Goal: Task Accomplishment & Management: Manage account settings

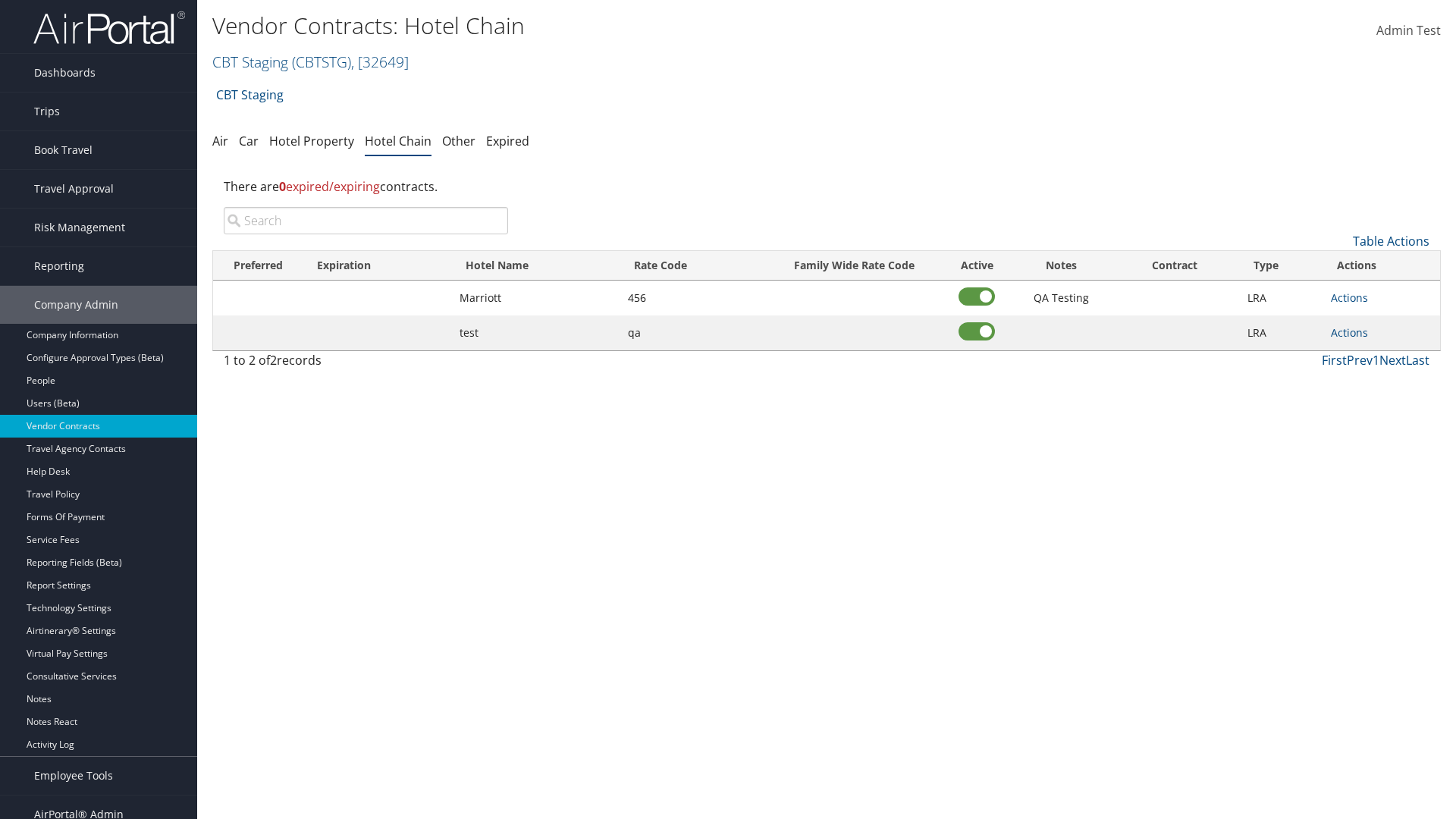
click at [365, 221] on input "search" at bounding box center [366, 221] width 285 height 27
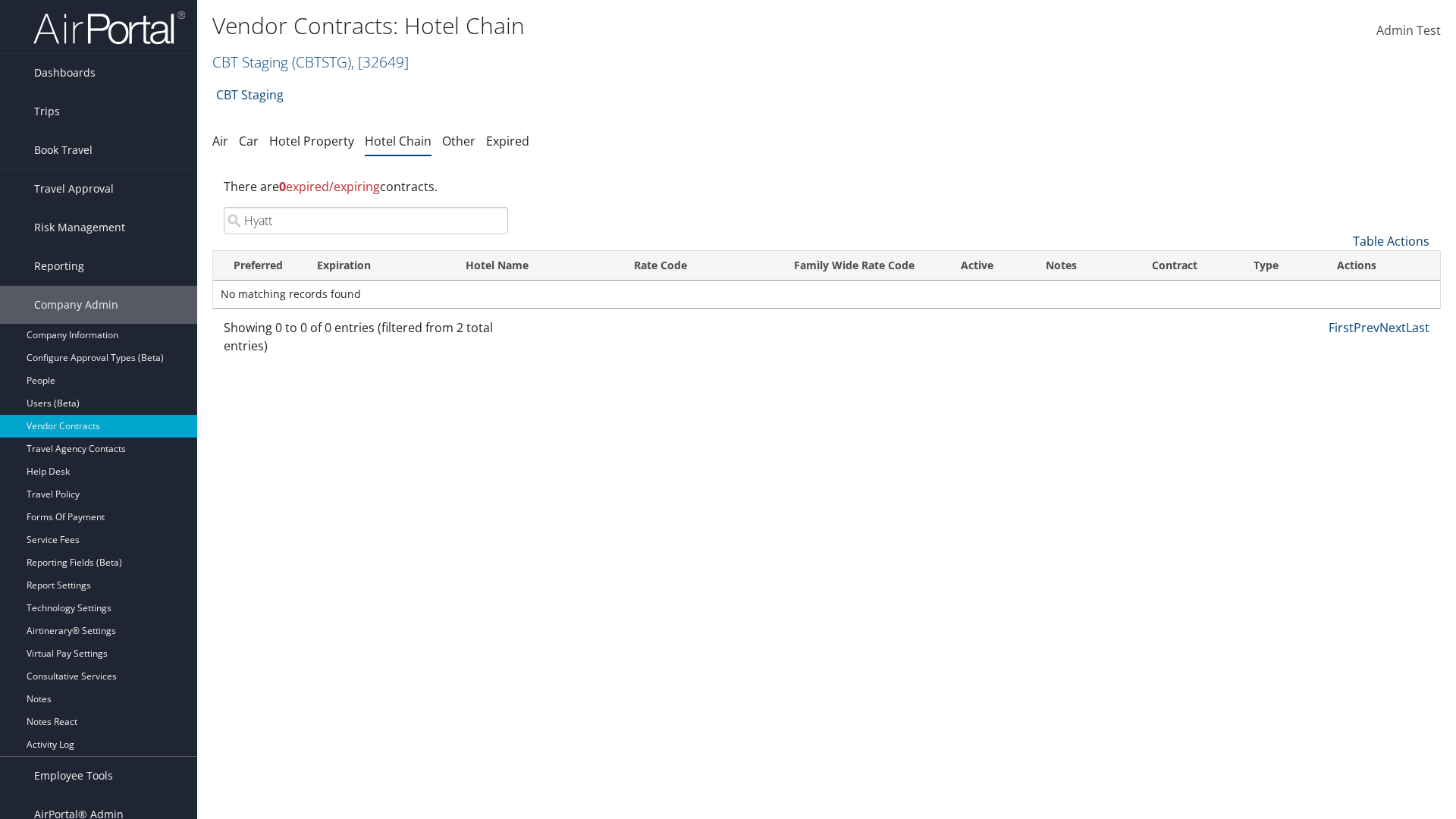
type input "Hyatt"
click at [1390, 242] on link "Table Actions" at bounding box center [1391, 241] width 77 height 17
click at [1340, 265] on link "Add New Contract" at bounding box center [1340, 265] width 199 height 26
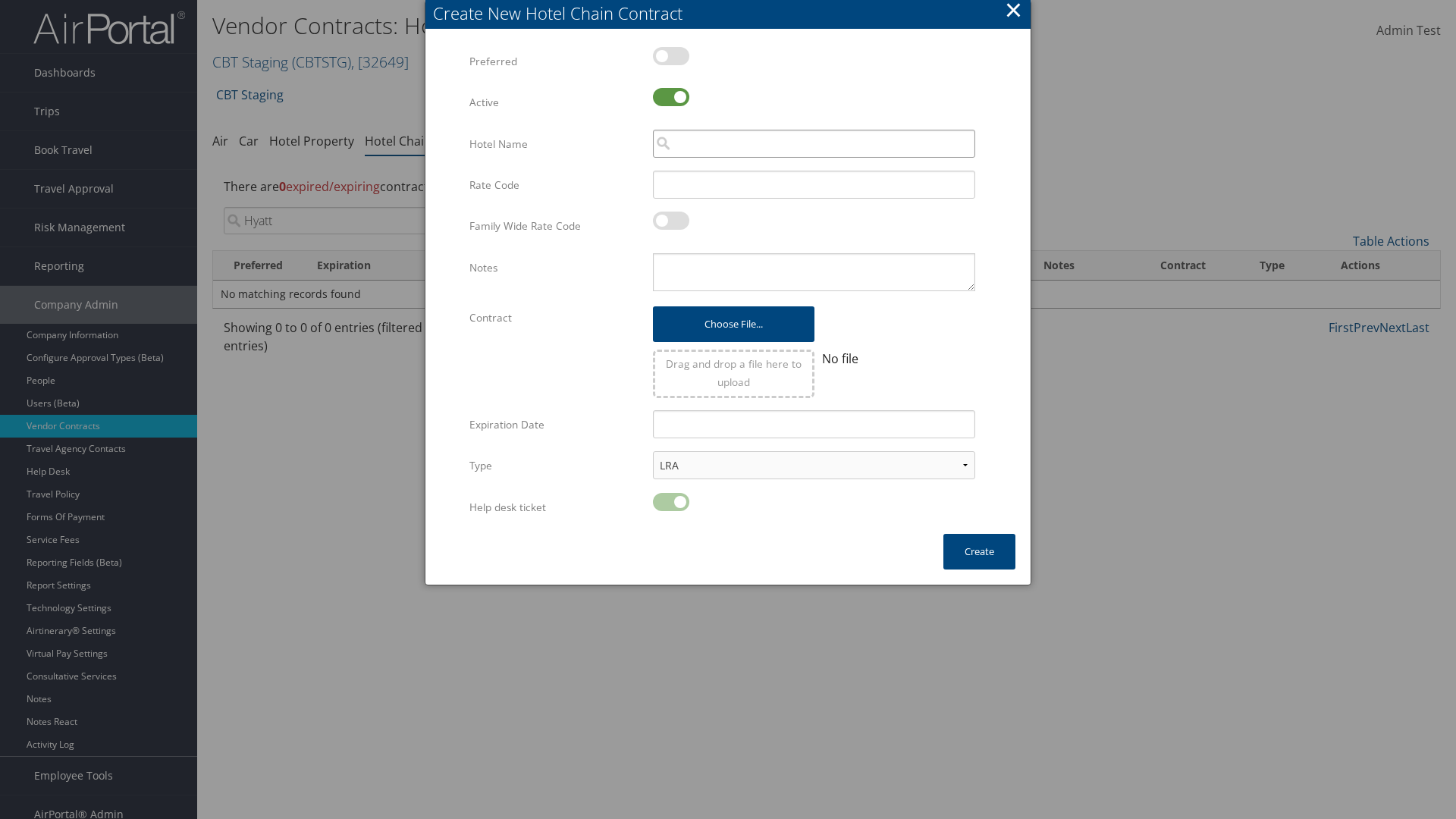
click at [814, 143] on input "search" at bounding box center [814, 143] width 322 height 28
type input "Hyatt"
type input "456"
type textarea "QA Testing"
click at [979, 551] on button "Create" at bounding box center [979, 552] width 72 height 36
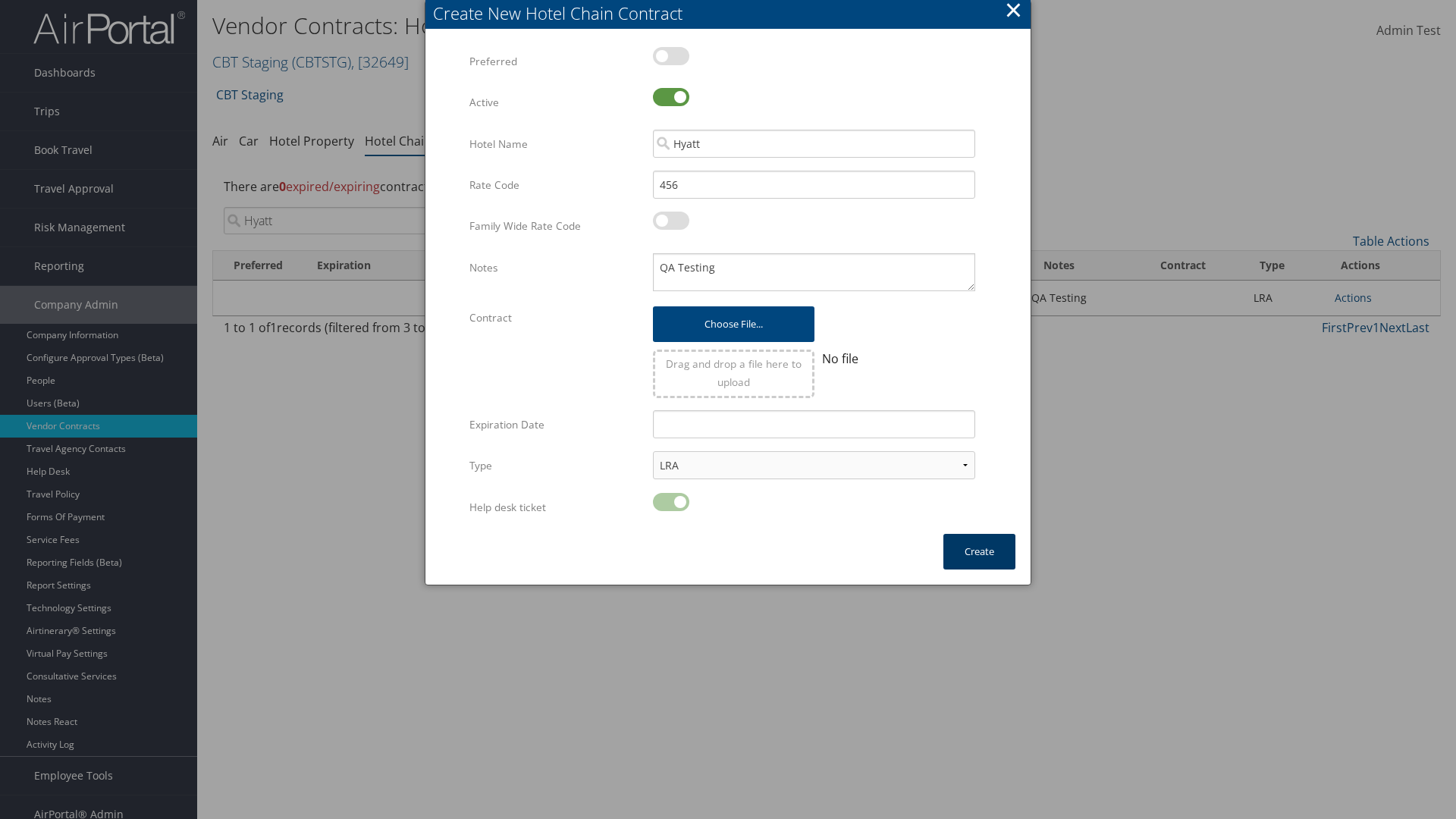
scroll to position [15, 0]
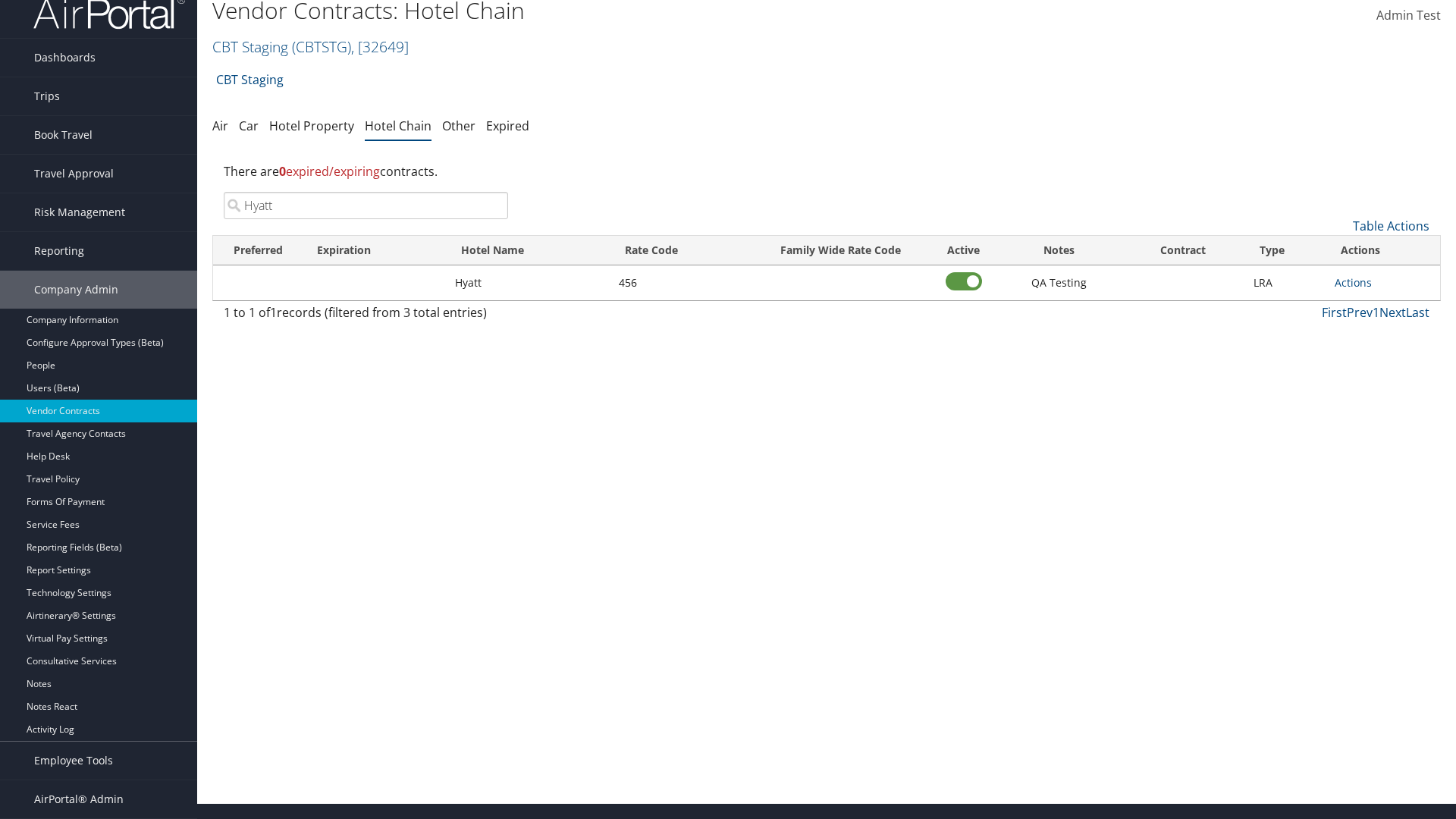
click at [365, 206] on input "Hyatt" at bounding box center [366, 206] width 285 height 27
click at [1353, 282] on link "Actions" at bounding box center [1353, 282] width 37 height 14
click at [1370, 331] on link "Edit" at bounding box center [1369, 330] width 68 height 26
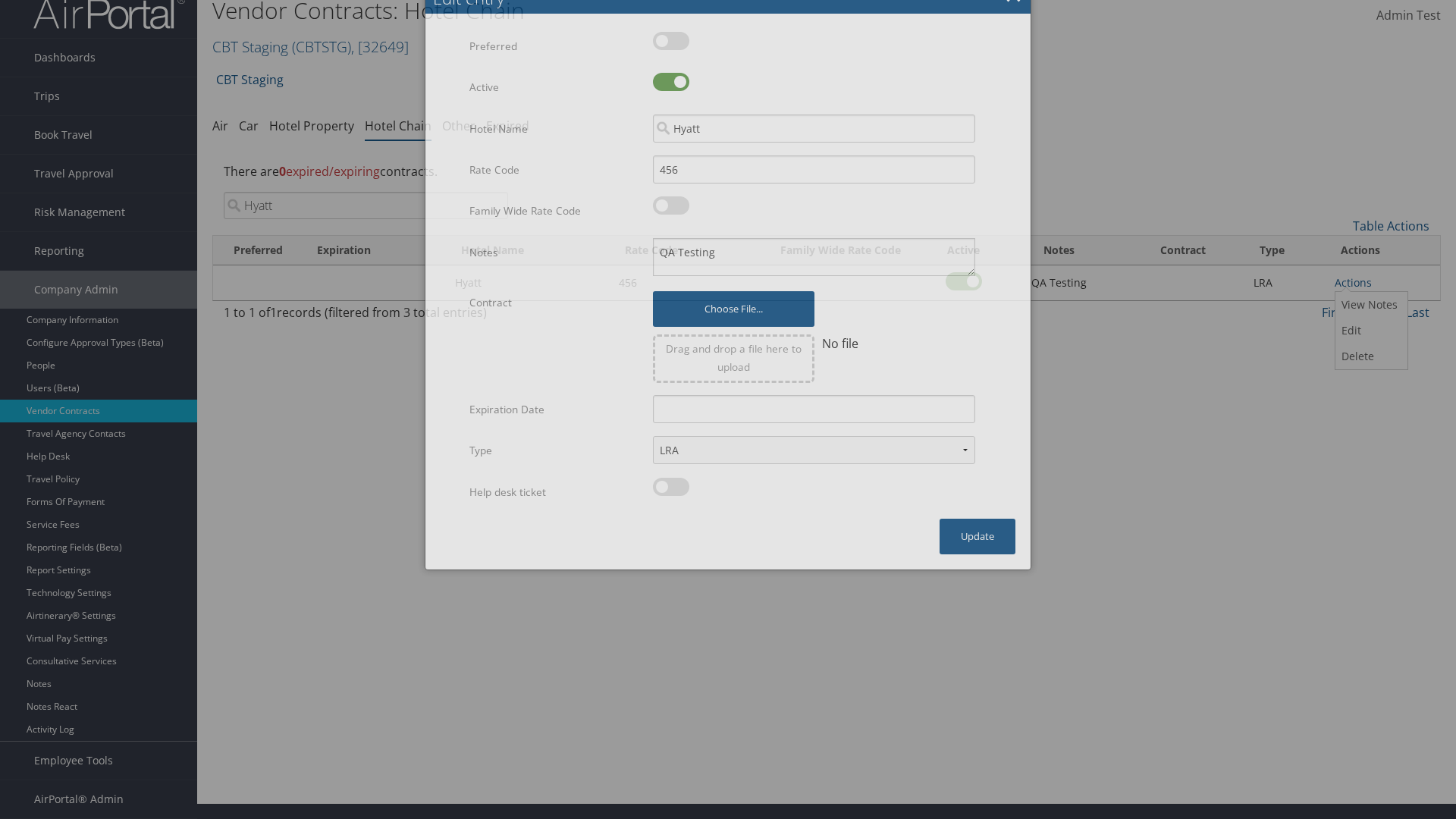
click at [671, 91] on label at bounding box center [672, 82] width 37 height 18
click at [670, 90] on input "checkbox" at bounding box center [665, 85] width 10 height 10
checkbox input "false"
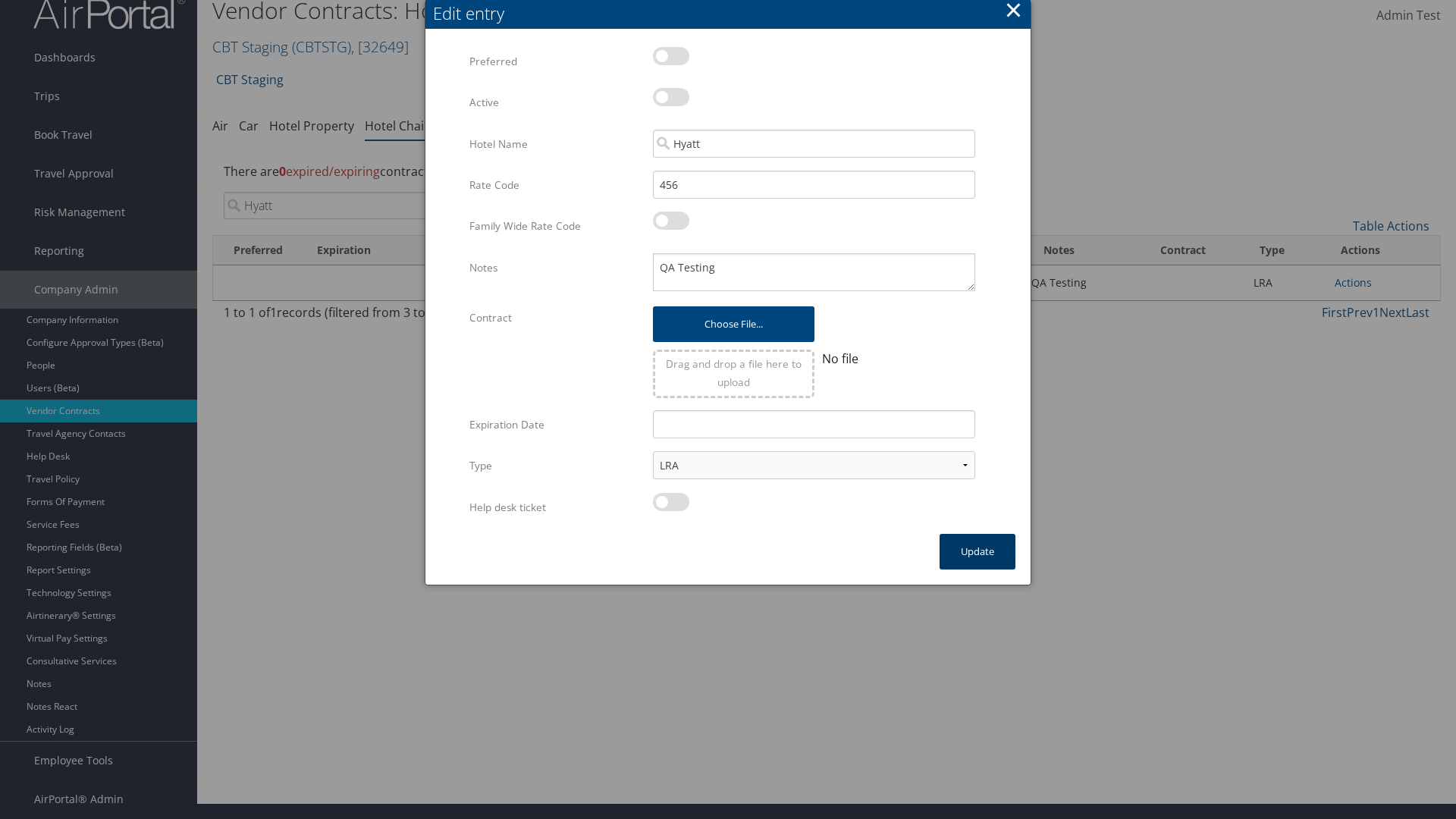
click at [977, 551] on button "Update" at bounding box center [977, 552] width 76 height 36
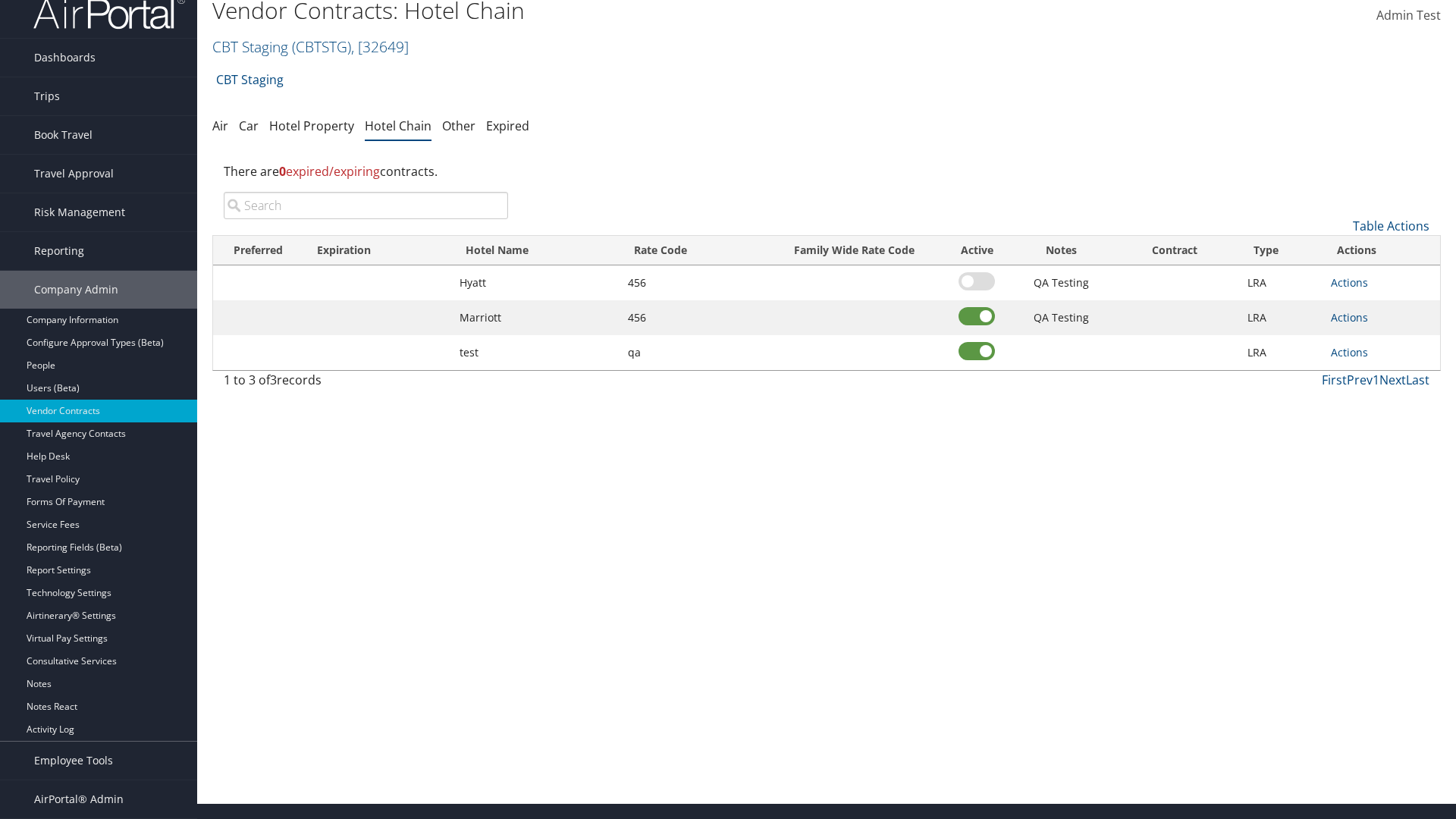
scroll to position [15, 0]
click at [365, 206] on input "search" at bounding box center [366, 206] width 285 height 27
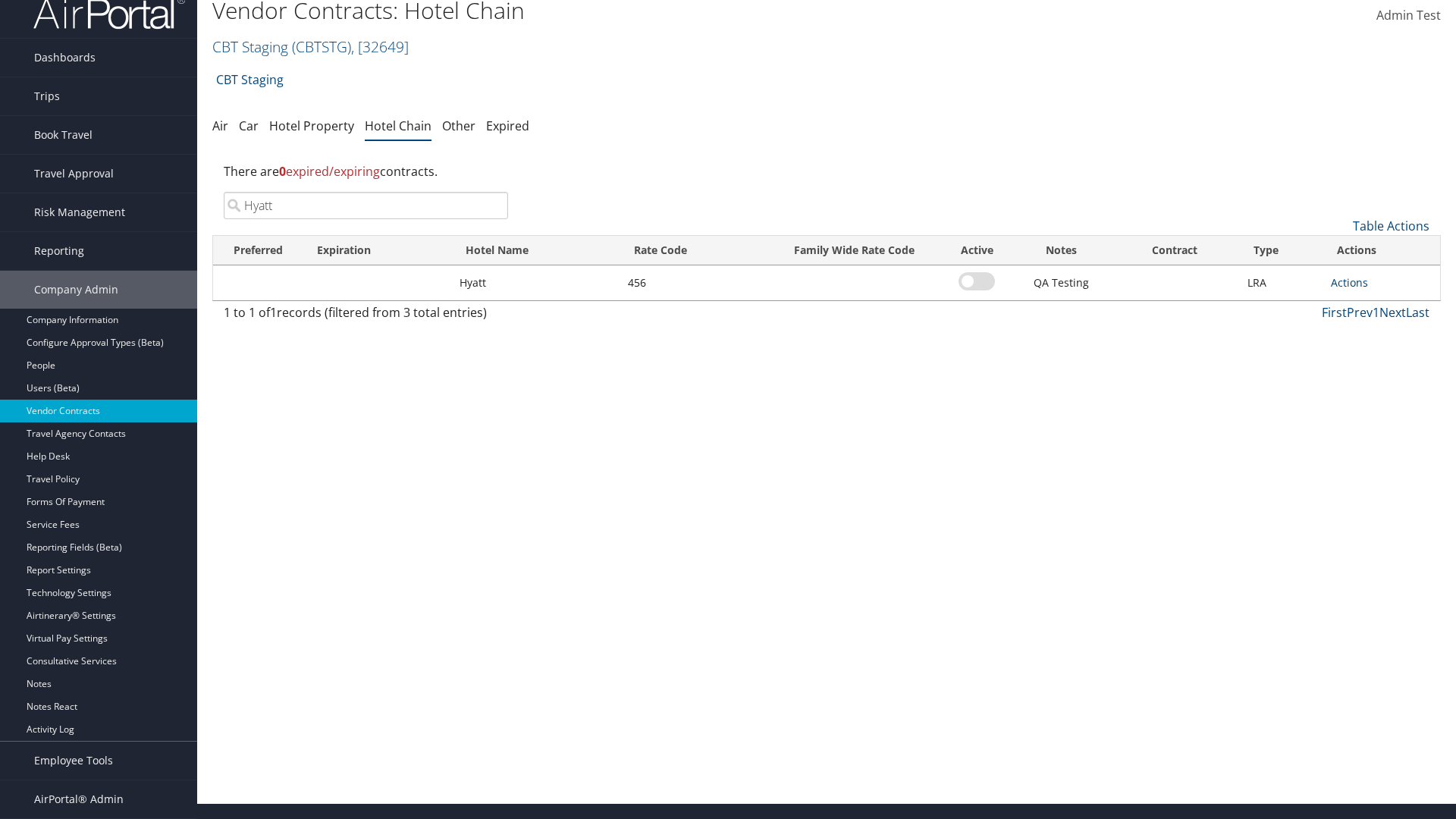
type input "Hyatt"
click at [1349, 282] on link "Actions" at bounding box center [1349, 282] width 37 height 14
click at [1366, 331] on link "Edit" at bounding box center [1365, 330] width 68 height 26
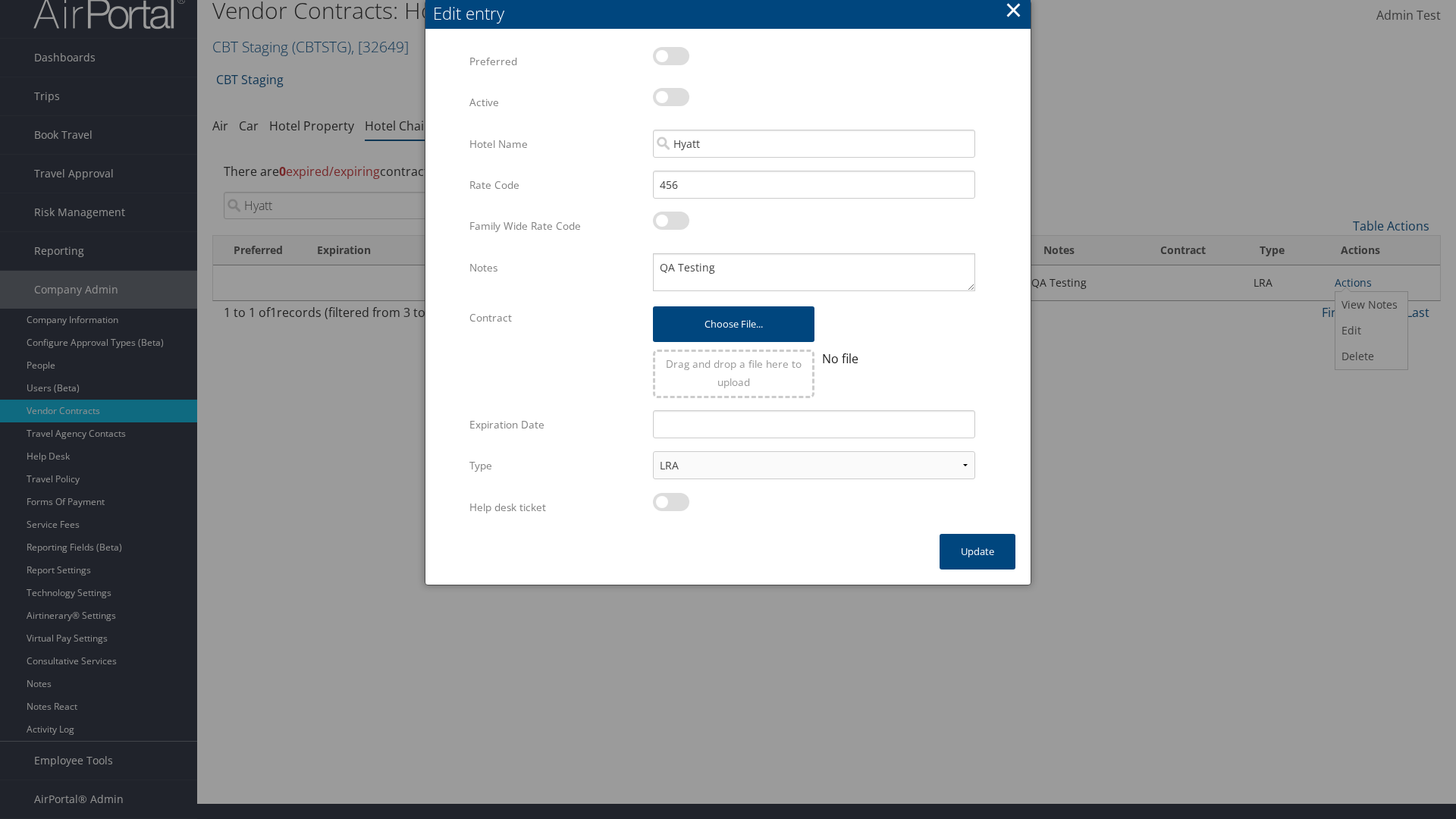
click at [671, 97] on label at bounding box center [672, 97] width 37 height 18
click at [670, 97] on input "checkbox" at bounding box center [665, 100] width 10 height 10
checkbox input "true"
click at [977, 551] on button "Update" at bounding box center [977, 552] width 76 height 36
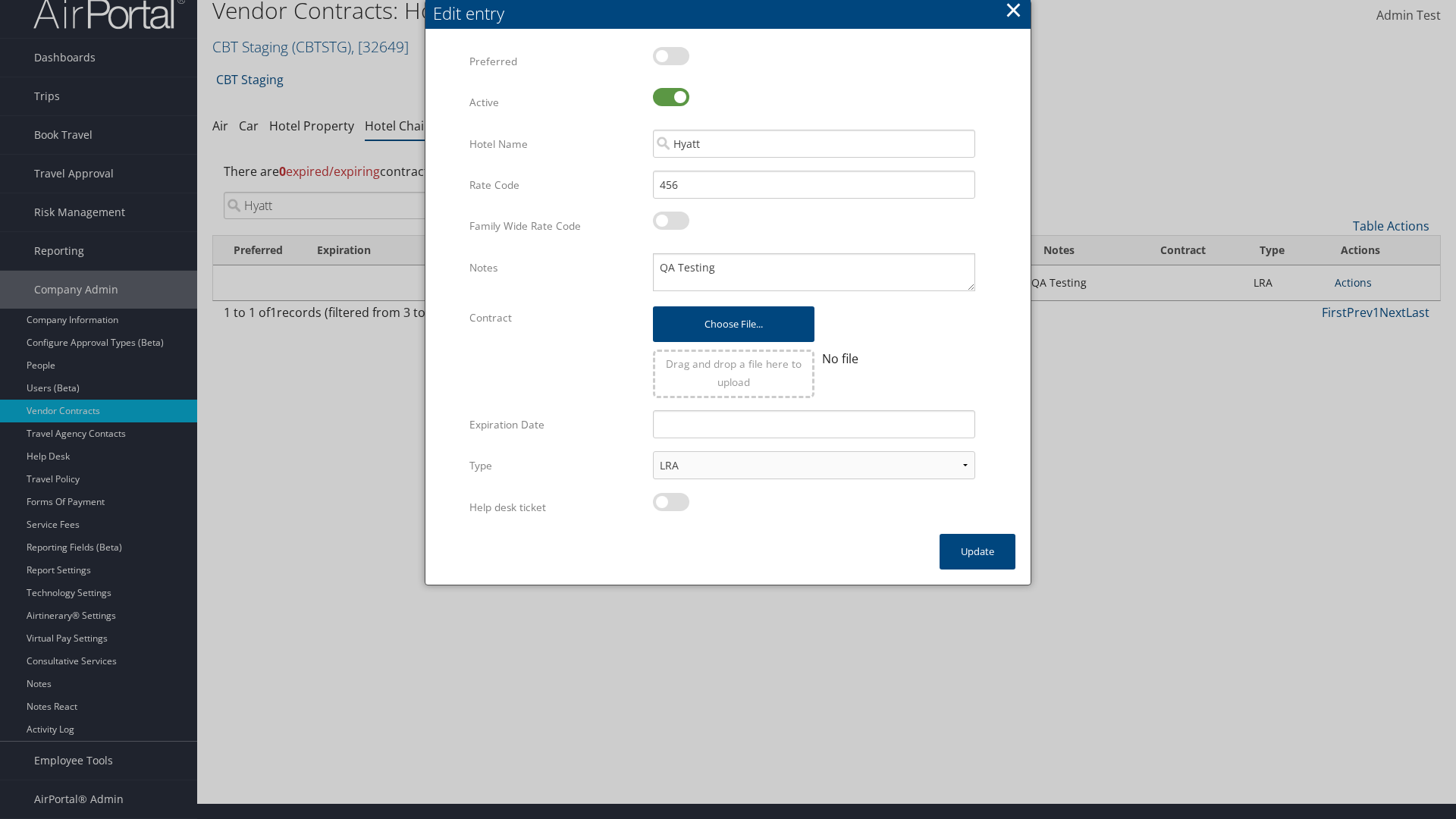
click at [1353, 282] on link "Actions" at bounding box center [1353, 282] width 37 height 14
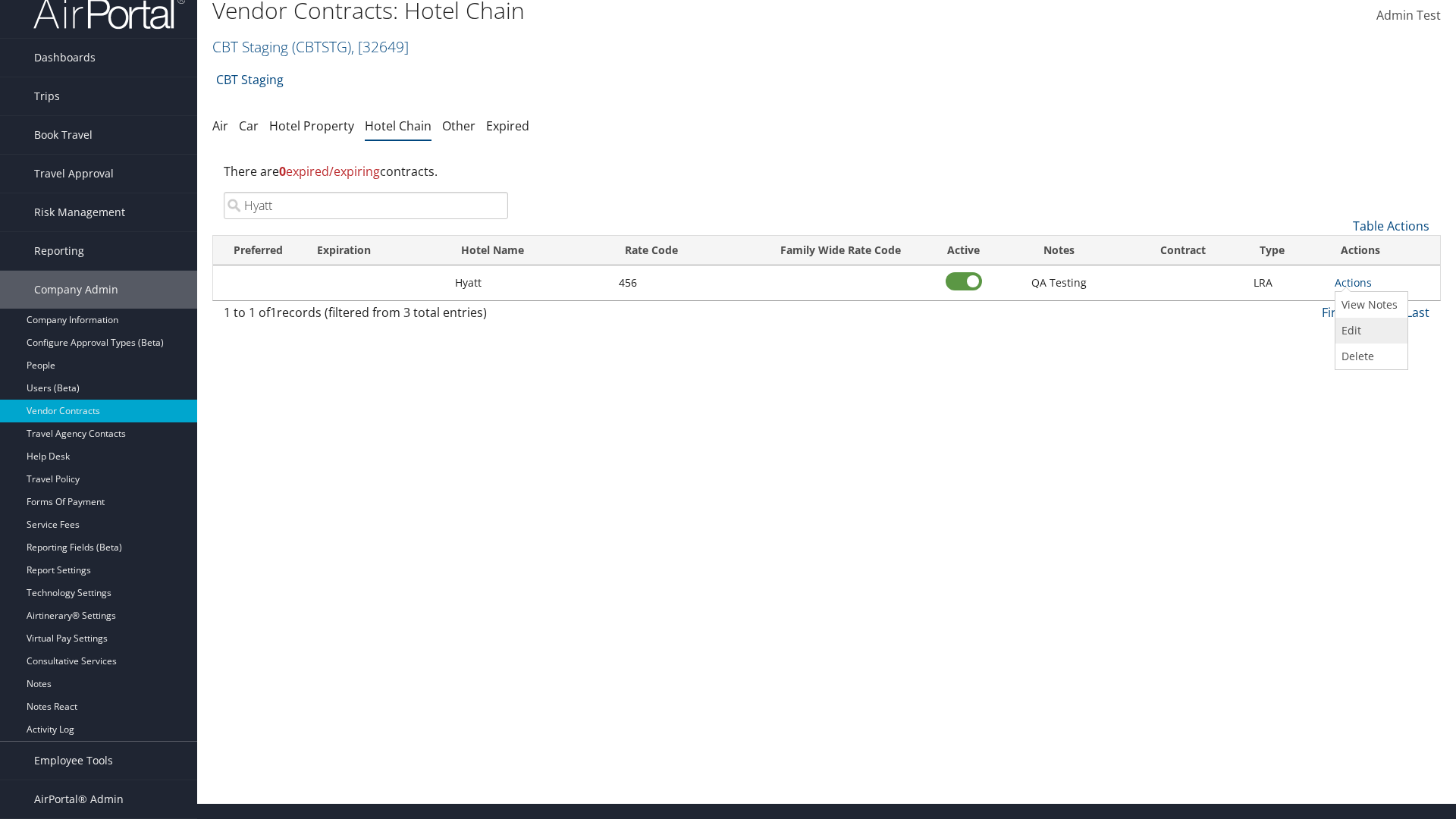
click at [1370, 331] on link "Edit" at bounding box center [1369, 330] width 68 height 26
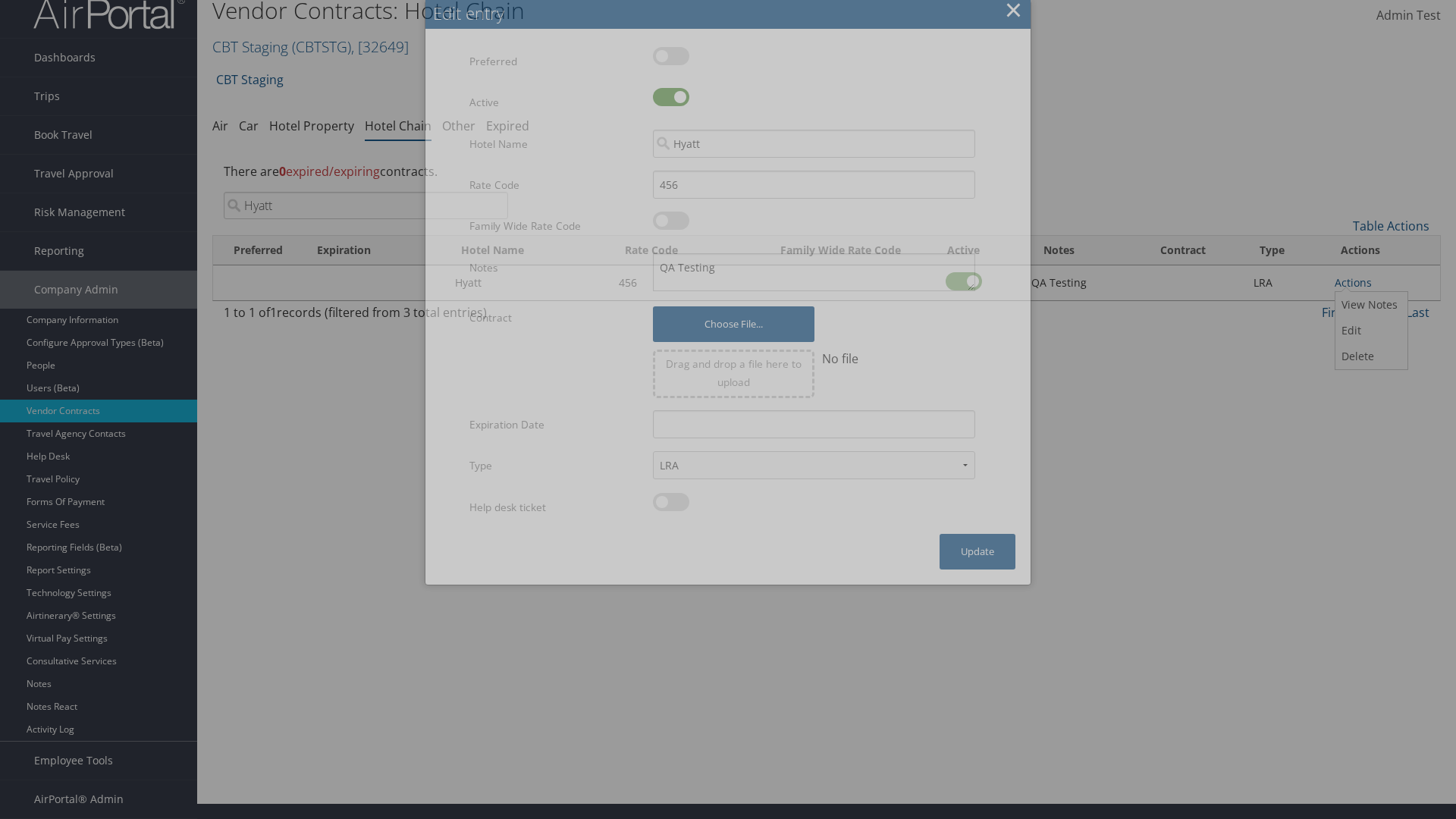
click at [1013, 15] on button "×" at bounding box center [1014, 10] width 18 height 30
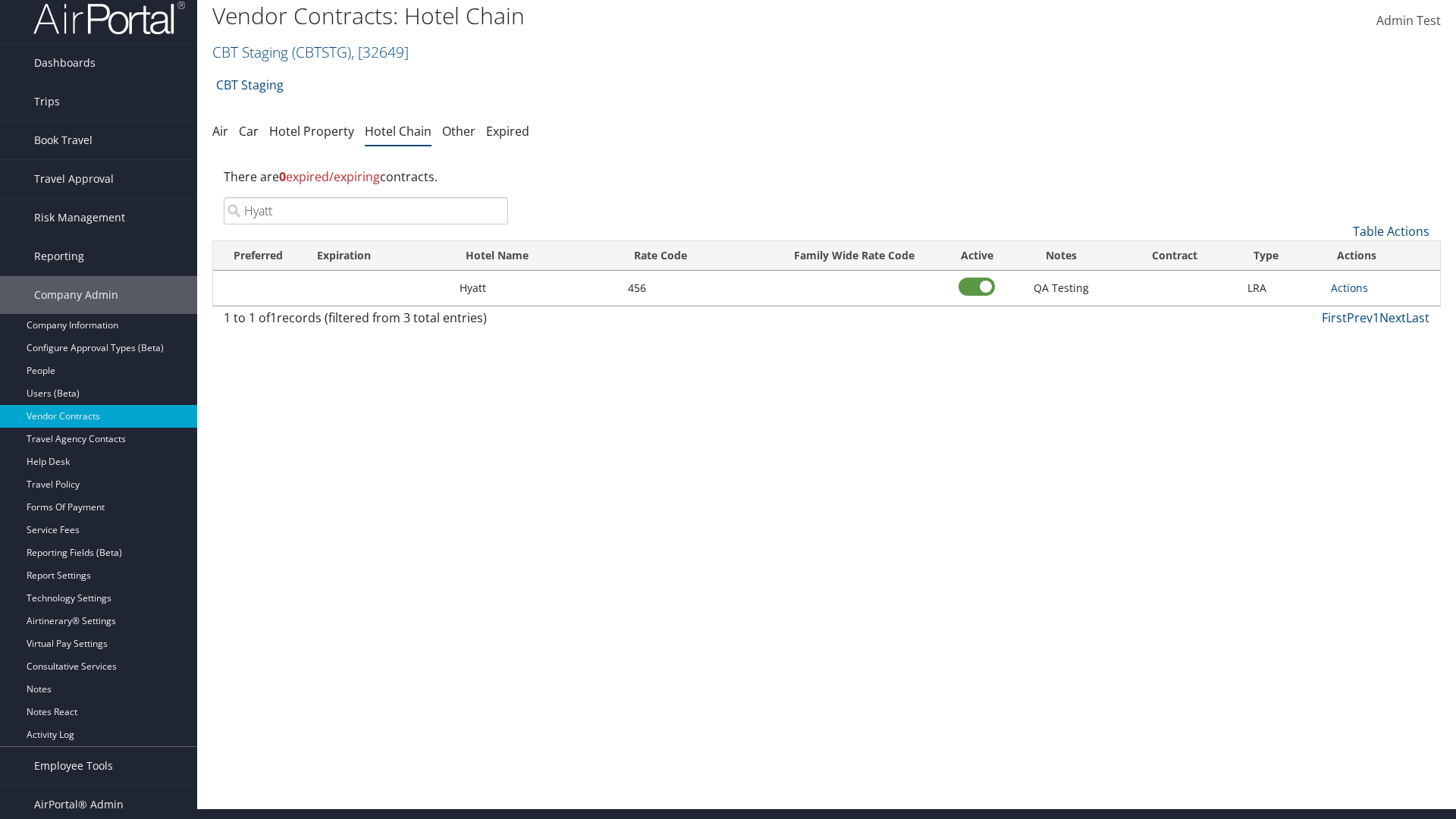
scroll to position [10, 0]
type input "Hyatt"
click at [1349, 287] on link "Actions" at bounding box center [1349, 288] width 37 height 14
click at [1366, 336] on link "Edit" at bounding box center [1365, 336] width 68 height 26
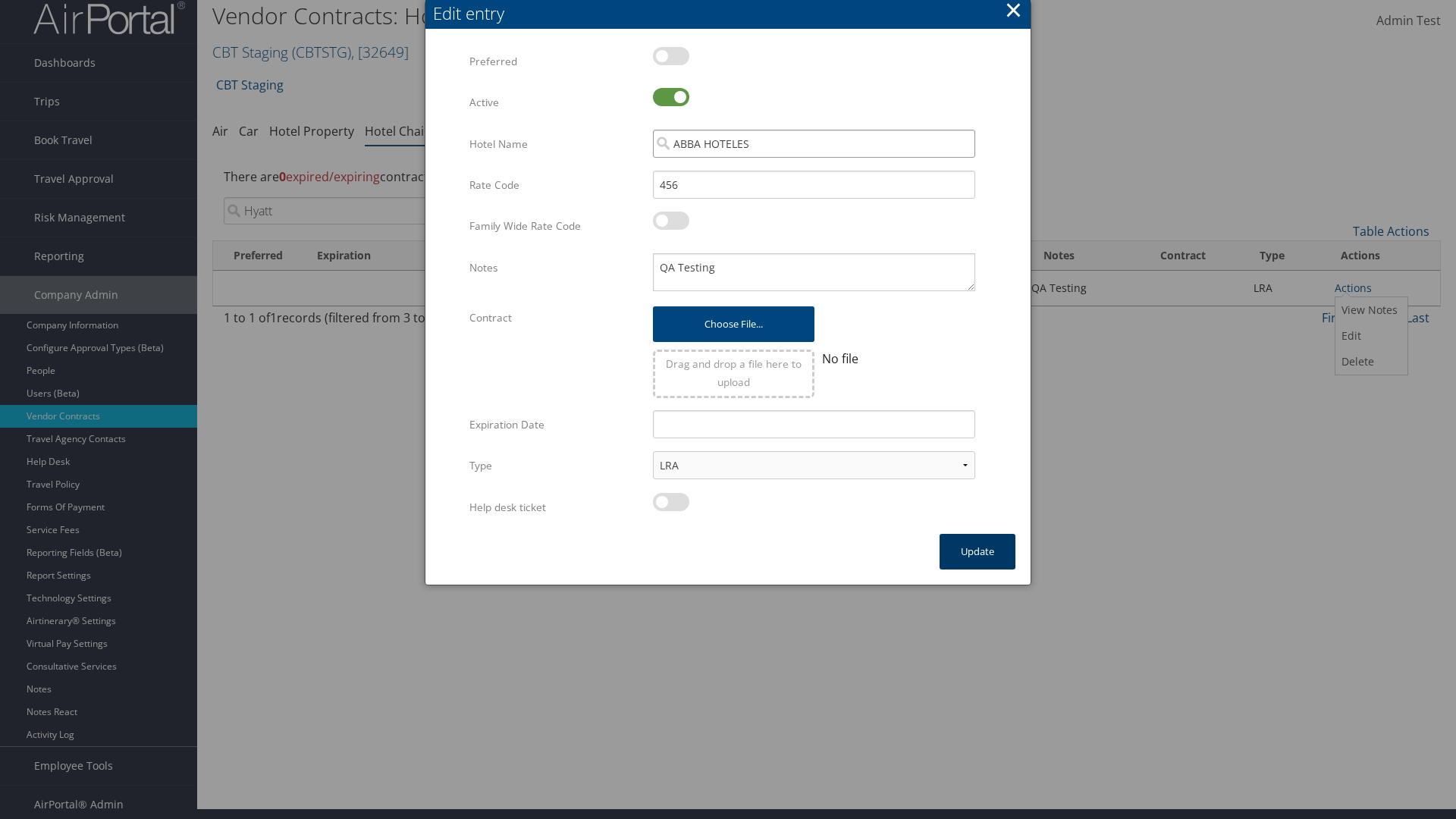
type input "ABBA HOTELES"
click at [977, 551] on button "Update" at bounding box center [977, 552] width 76 height 36
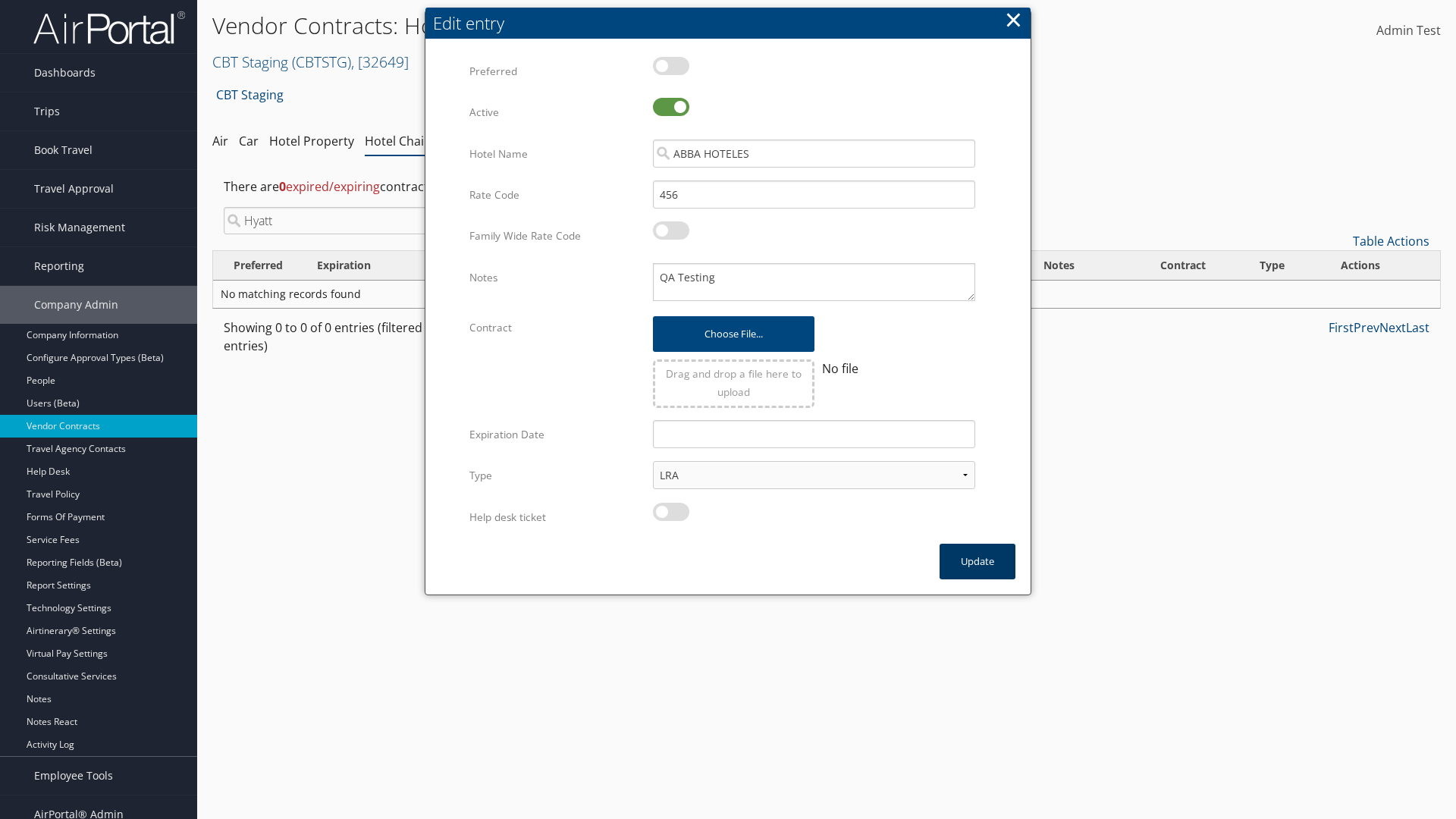
scroll to position [15, 0]
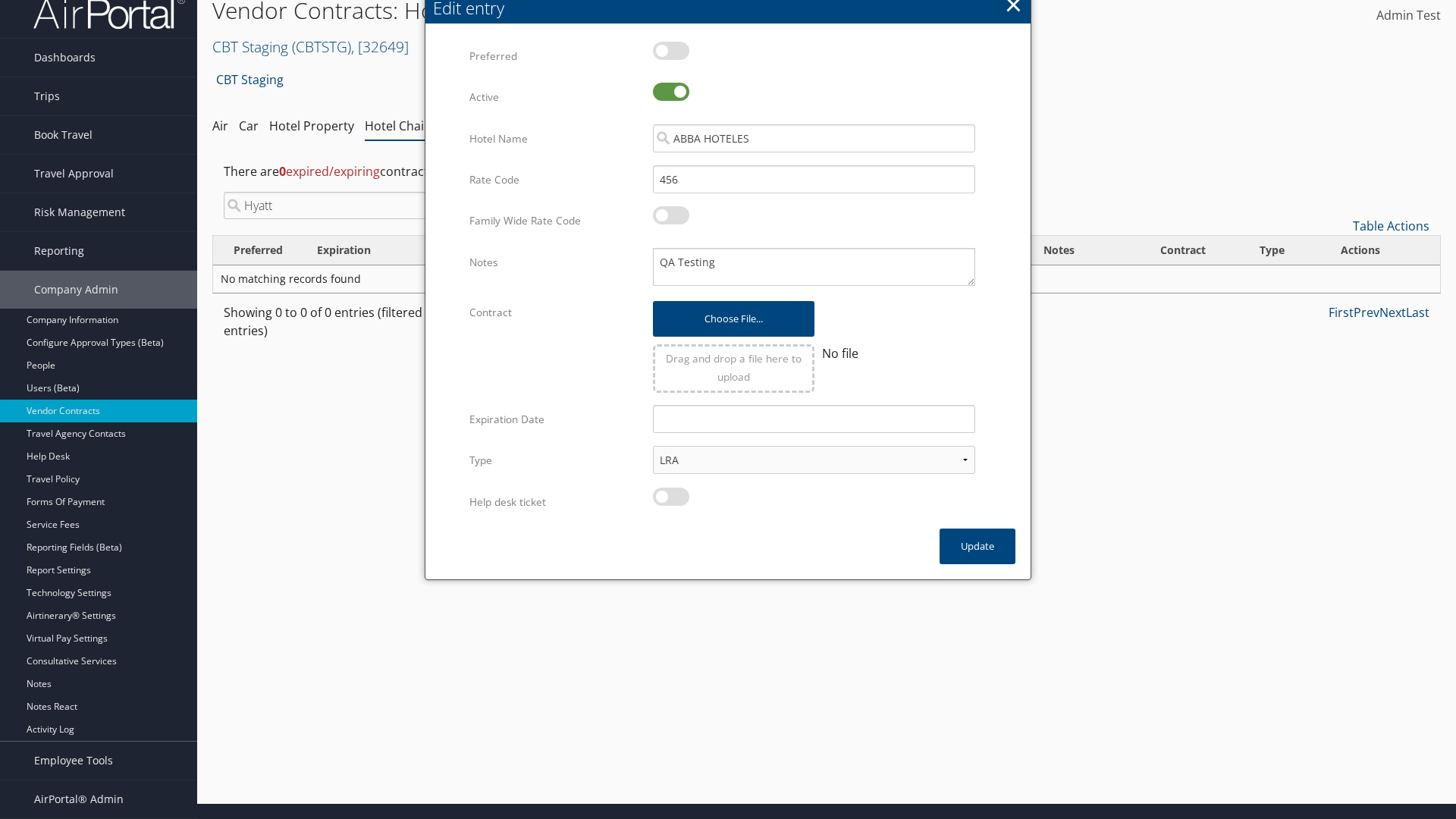
click at [365, 206] on input "Hyatt" at bounding box center [366, 206] width 285 height 27
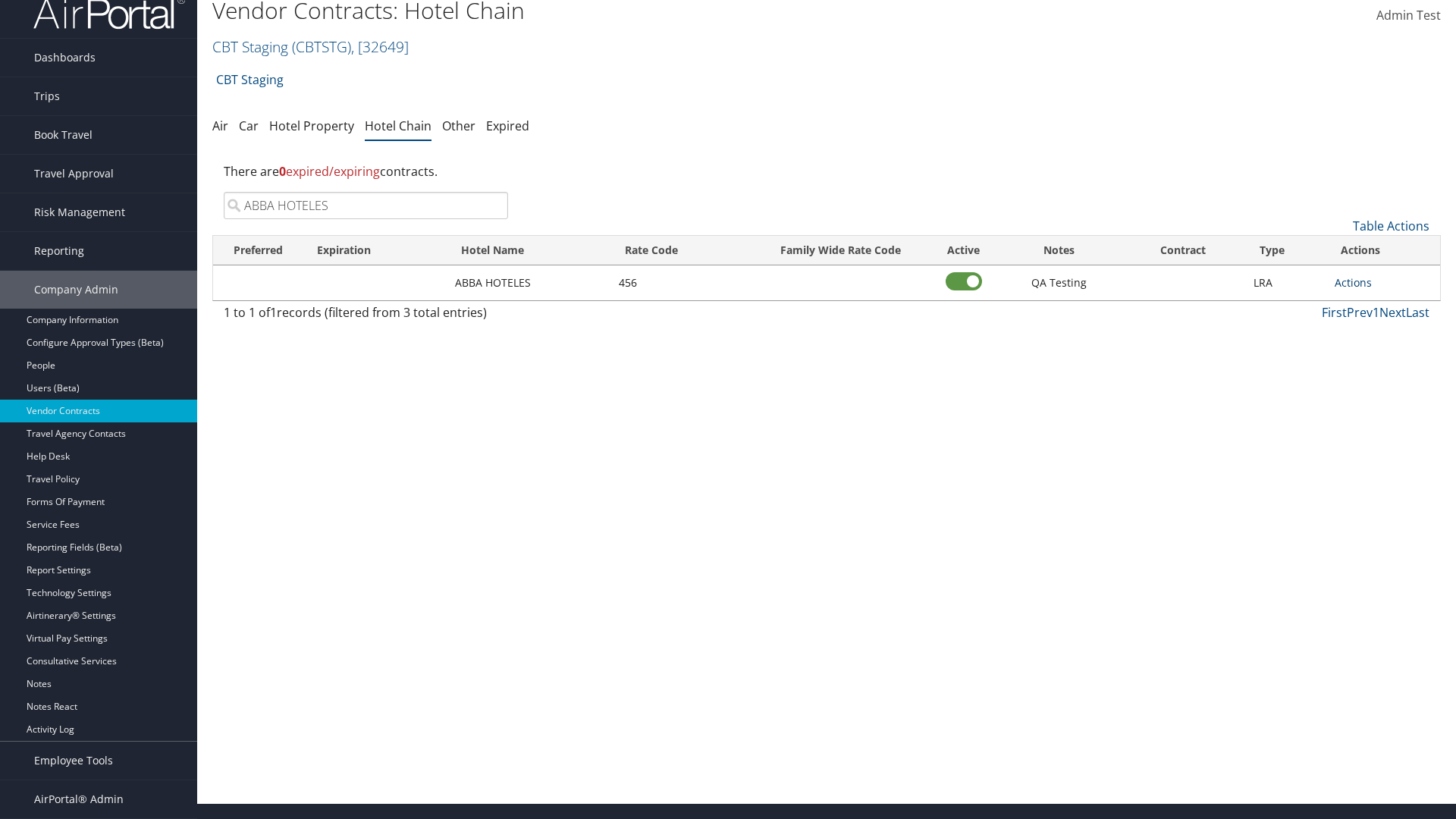
type input "ABBA HOTELES"
click at [1353, 282] on link "Actions" at bounding box center [1353, 282] width 37 height 14
click at [1370, 357] on link "Delete" at bounding box center [1369, 357] width 68 height 26
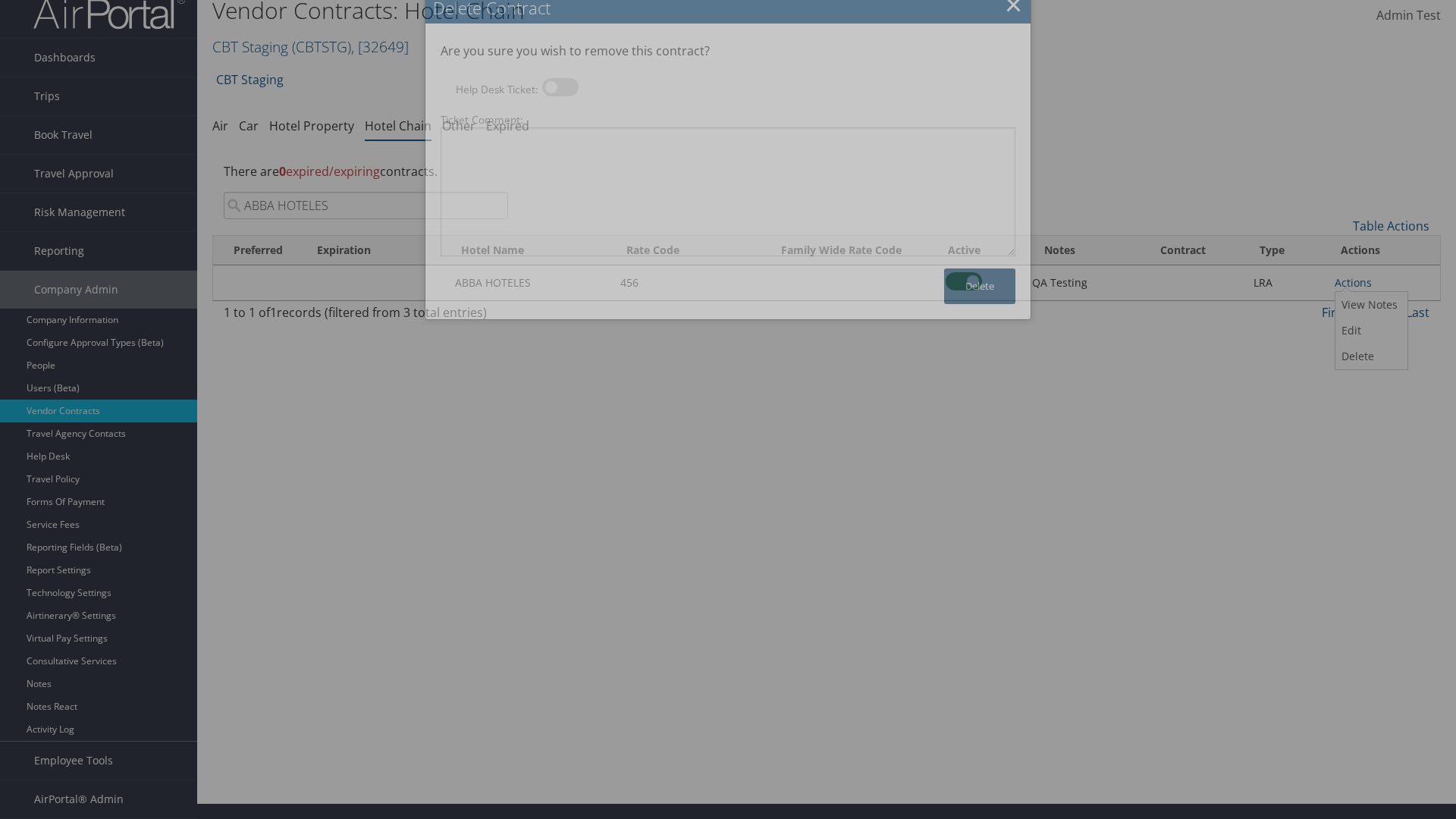
click at [979, 286] on button "Delete" at bounding box center [979, 286] width 71 height 36
